Goal: Obtain resource: Obtain resource

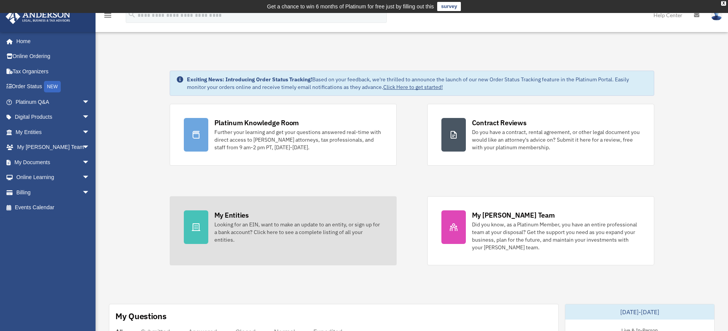
click at [202, 219] on div at bounding box center [196, 228] width 24 height 34
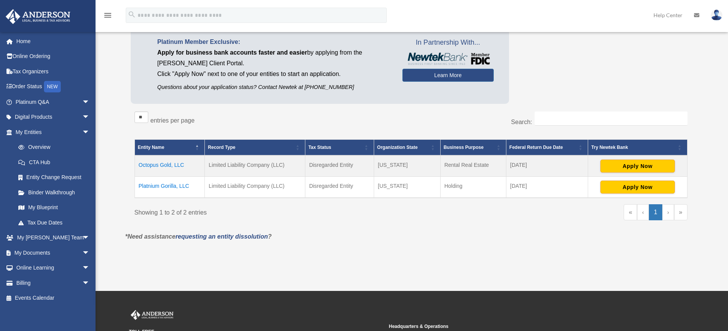
scroll to position [115, 0]
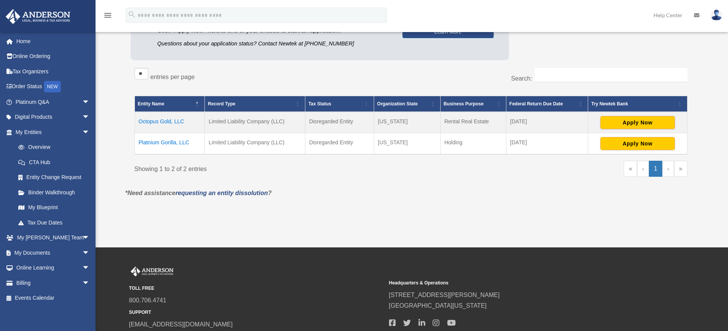
click at [174, 144] on td "Platnium Gorilla, LLC" at bounding box center [170, 143] width 70 height 21
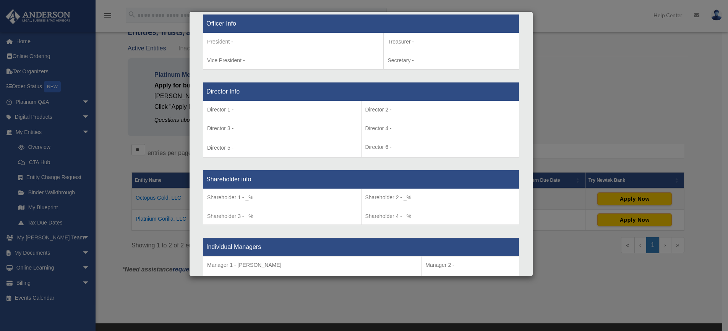
scroll to position [466, 0]
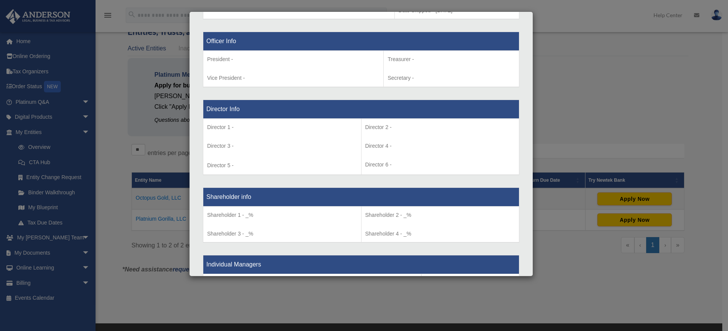
click at [581, 128] on div "Details × Articles Sent Organizational Date" at bounding box center [364, 165] width 728 height 331
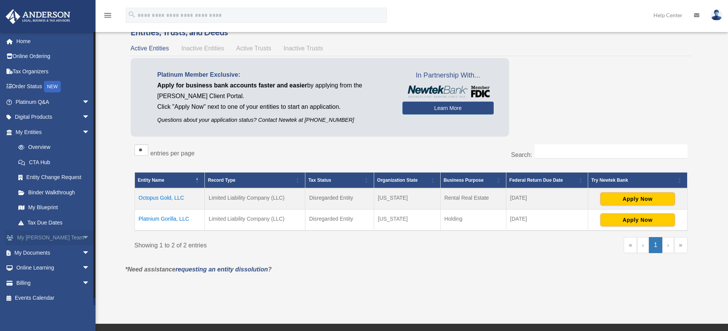
scroll to position [2, 0]
click at [57, 191] on link "Binder Walkthrough" at bounding box center [56, 190] width 91 height 15
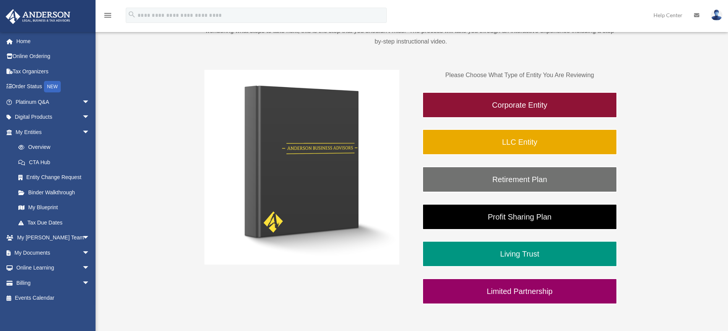
scroll to position [127, 0]
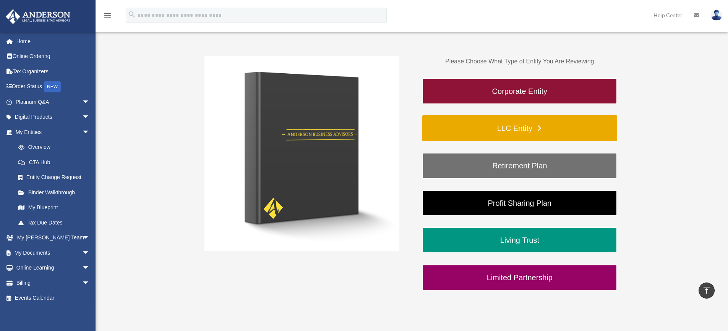
click at [502, 131] on link "LLC Entity" at bounding box center [519, 128] width 195 height 26
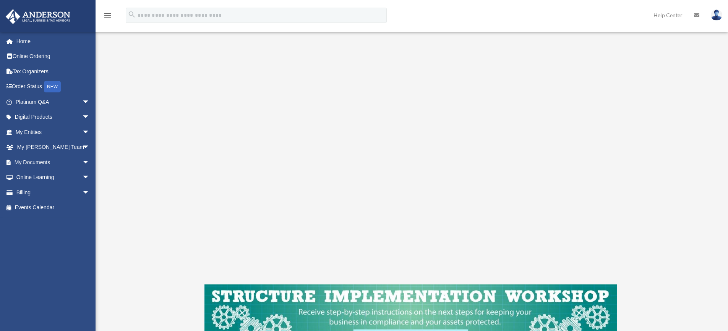
scroll to position [122, 0]
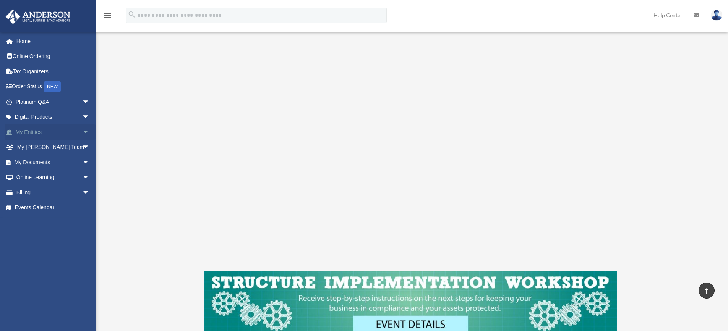
click at [82, 134] on span "arrow_drop_down" at bounding box center [89, 133] width 15 height 16
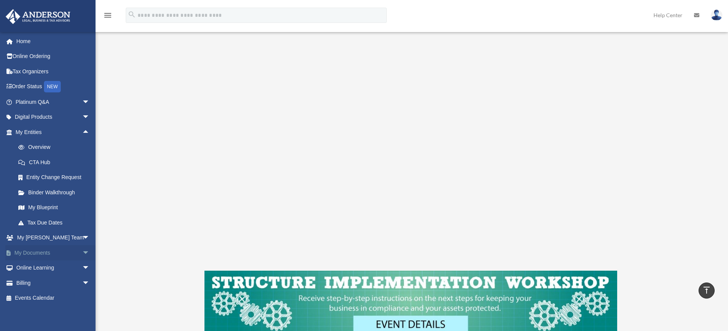
click at [82, 255] on span "arrow_drop_down" at bounding box center [89, 253] width 15 height 16
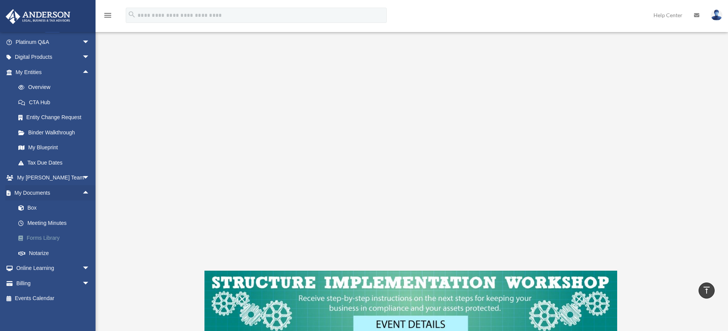
scroll to position [62, 0]
click at [82, 263] on span "arrow_drop_down" at bounding box center [89, 267] width 15 height 16
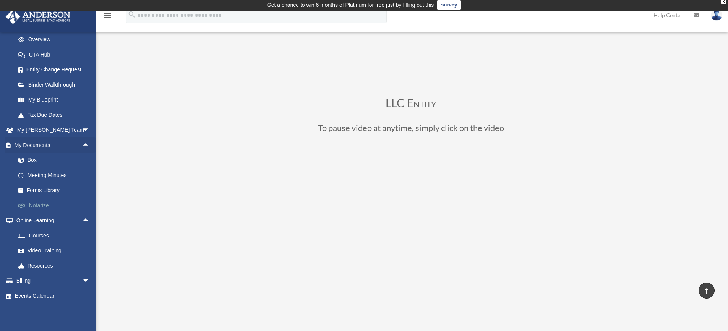
scroll to position [0, 0]
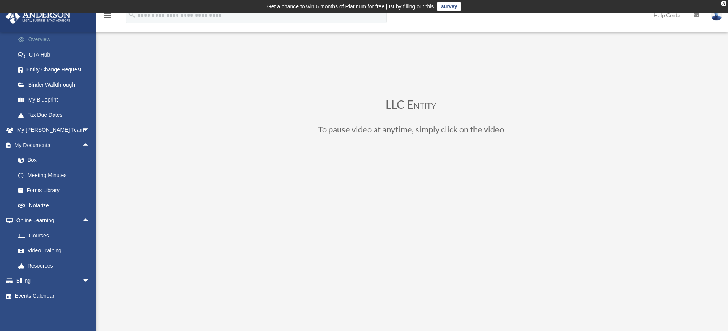
click at [45, 42] on link "Overview" at bounding box center [56, 39] width 91 height 15
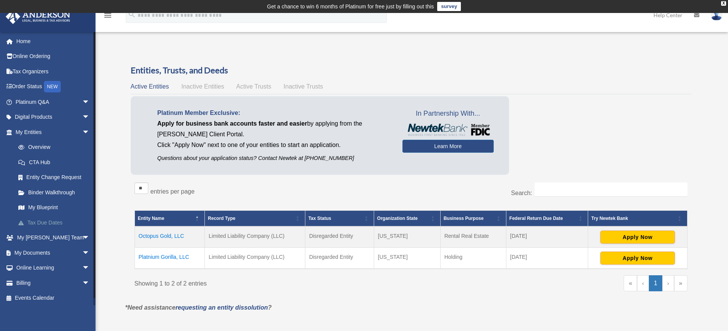
scroll to position [2, 0]
click at [82, 253] on span "arrow_drop_down" at bounding box center [89, 251] width 15 height 16
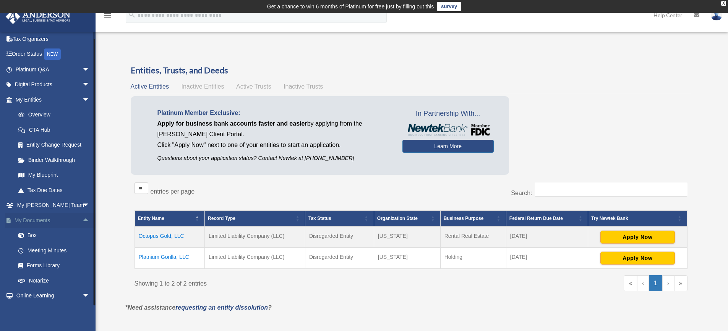
scroll to position [62, 0]
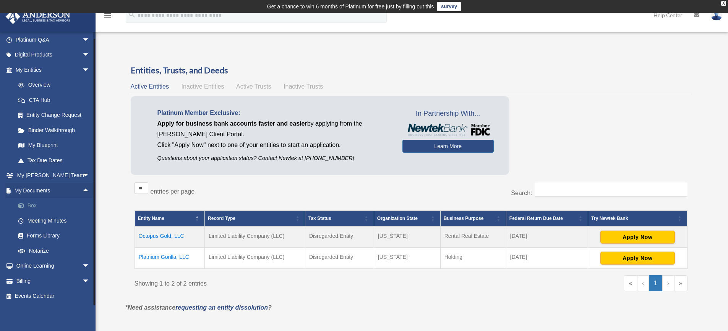
click at [27, 205] on span at bounding box center [25, 205] width 5 height 5
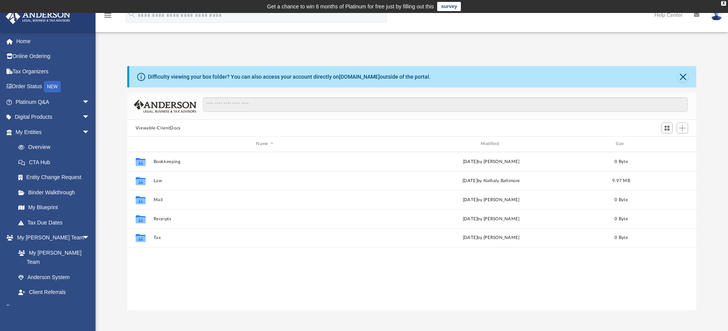
scroll to position [168, 563]
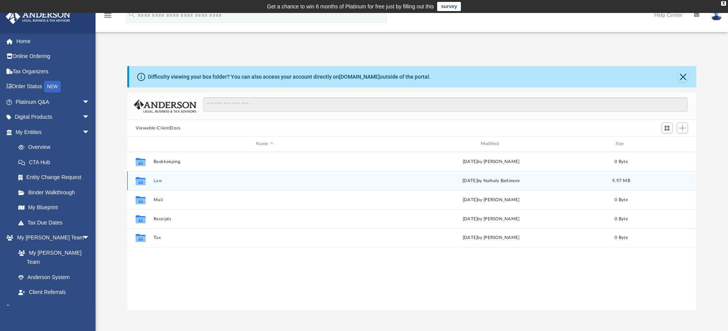
click at [157, 180] on button "Law" at bounding box center [264, 180] width 223 height 5
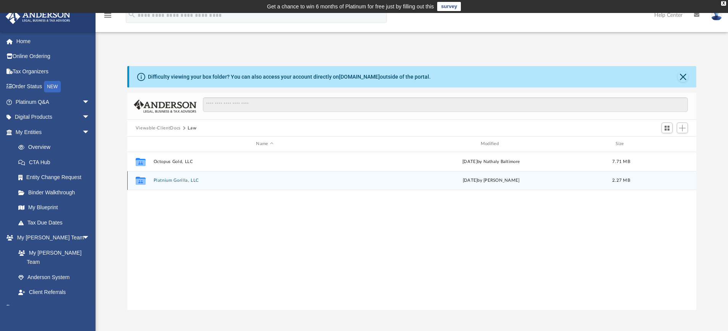
click at [175, 183] on div "Collaborated Folder Platnium Gorilla, LLC [DATE] by [PERSON_NAME] 2.27 MB" at bounding box center [411, 180] width 569 height 19
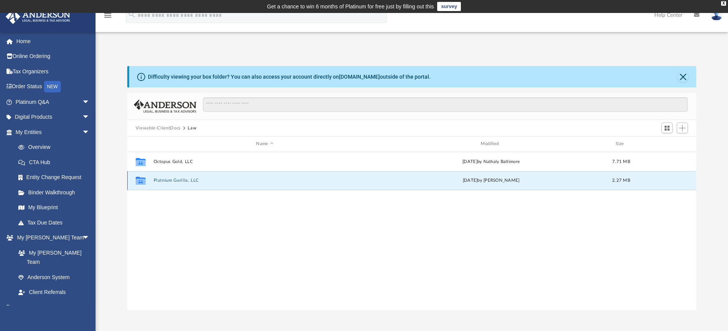
click at [162, 180] on button "Platnium Gorilla, LLC" at bounding box center [264, 180] width 223 height 5
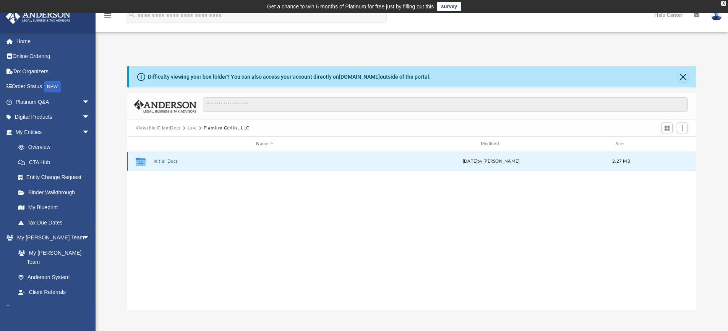
click at [155, 160] on button "Initial Docs" at bounding box center [264, 161] width 223 height 5
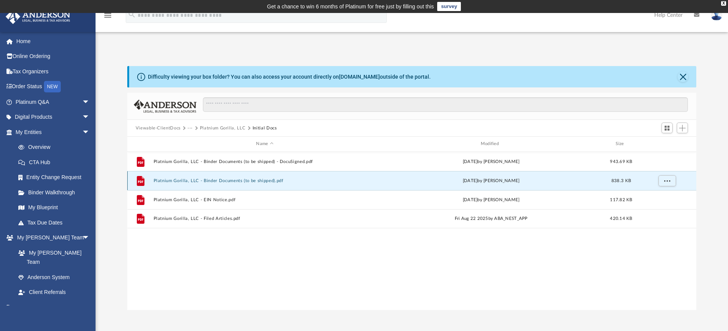
click at [237, 180] on button "Platnium Gorilla, LLC - Binder Documents (to be shipped).pdf" at bounding box center [264, 180] width 223 height 5
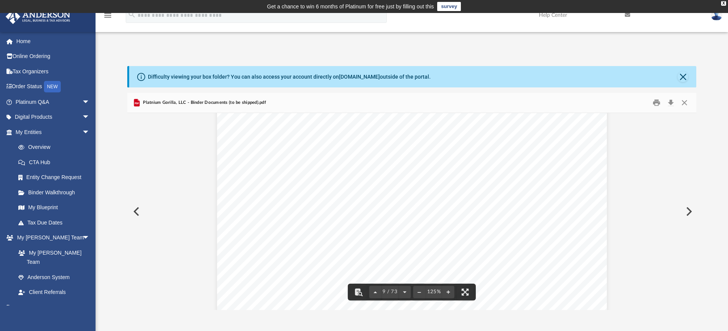
scroll to position [4319, 0]
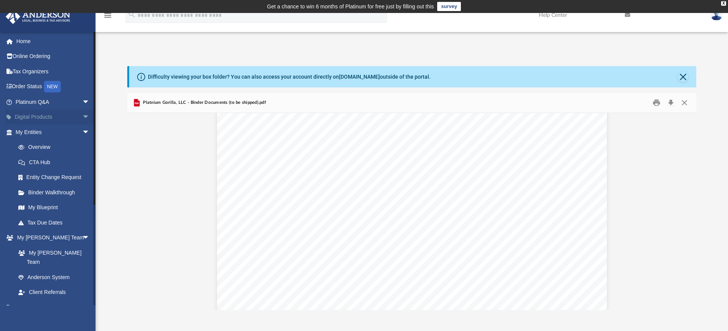
click at [82, 114] on span "arrow_drop_down" at bounding box center [89, 118] width 15 height 16
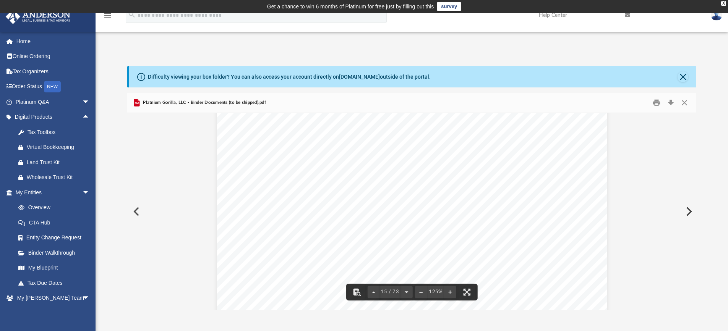
scroll to position [7300, 0]
click at [683, 101] on button "Close" at bounding box center [685, 103] width 14 height 12
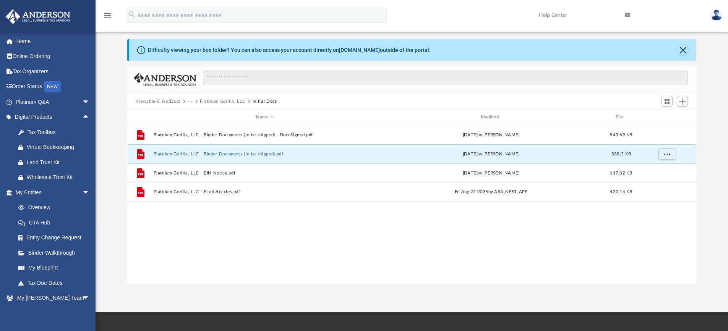
scroll to position [38, 0]
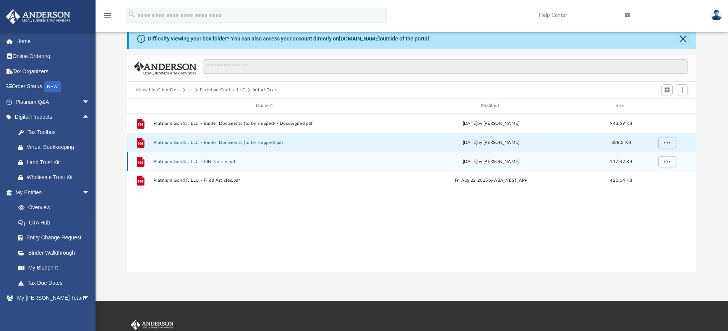
click at [196, 161] on button "Platnium Gorilla, LLC - EIN Notice.pdf" at bounding box center [264, 161] width 223 height 5
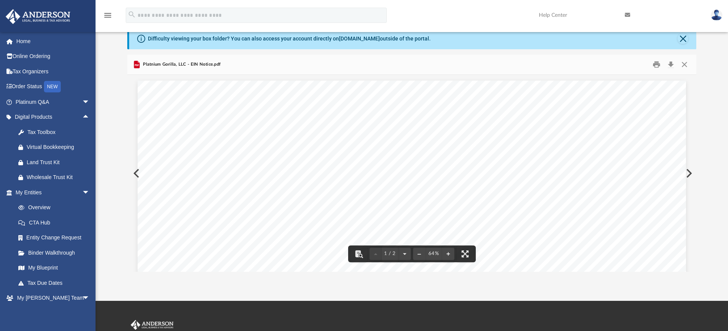
scroll to position [0, 0]
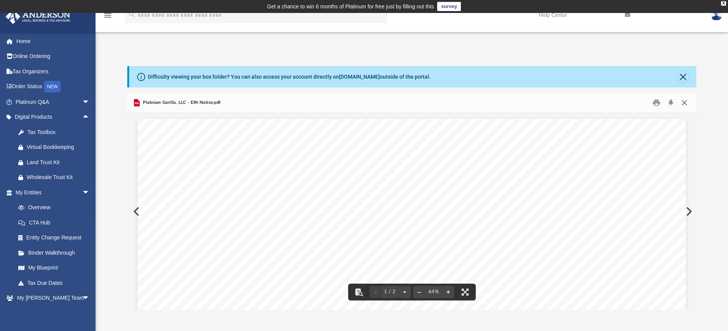
click at [685, 104] on button "Close" at bounding box center [685, 103] width 14 height 12
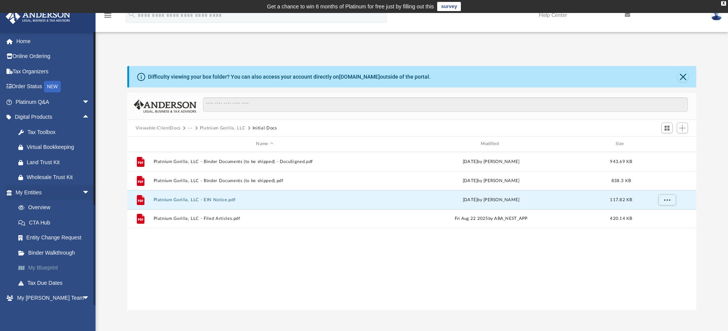
click at [44, 268] on link "My Blueprint" at bounding box center [56, 268] width 91 height 15
